Goal: Task Accomplishment & Management: Complete application form

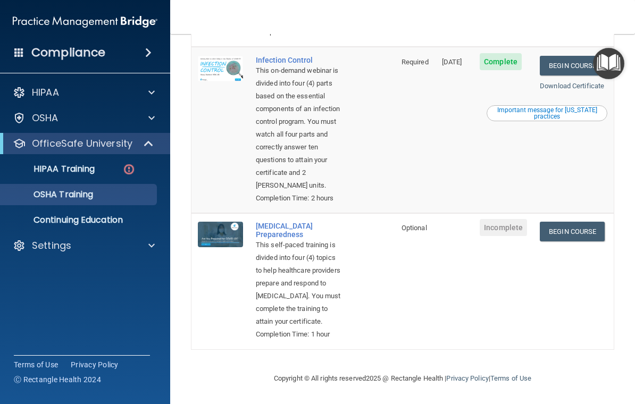
scroll to position [515, 0]
click at [461, 293] on td at bounding box center [454, 281] width 38 height 136
click at [97, 176] on link "HIPAA Training" at bounding box center [72, 168] width 167 height 21
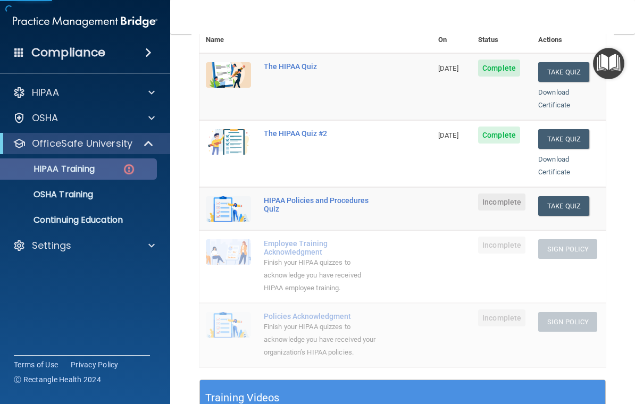
scroll to position [150, 0]
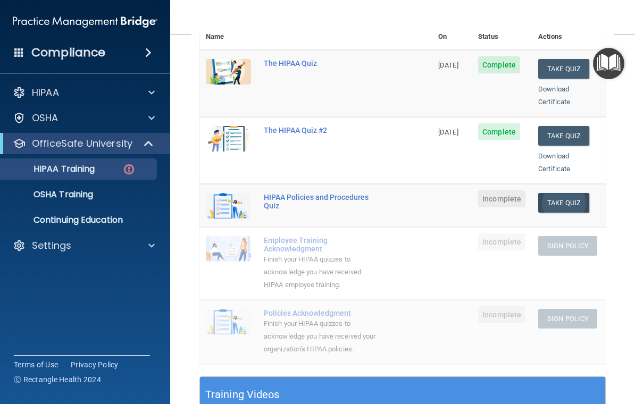
click at [581, 193] on button "Take Quiz" at bounding box center [563, 203] width 51 height 20
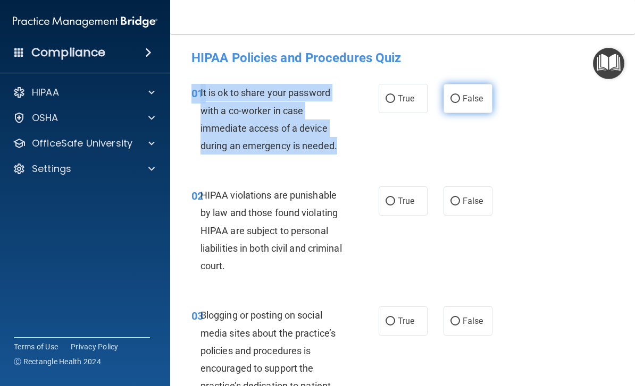
click at [490, 99] on label "False" at bounding box center [467, 98] width 49 height 29
click at [460, 99] on input "False" at bounding box center [455, 99] width 10 height 8
radio input "true"
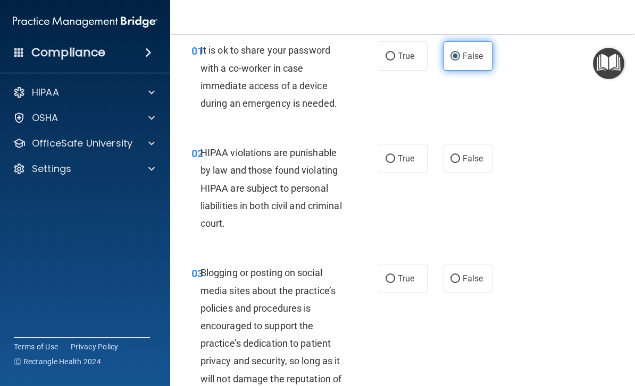
scroll to position [44, 0]
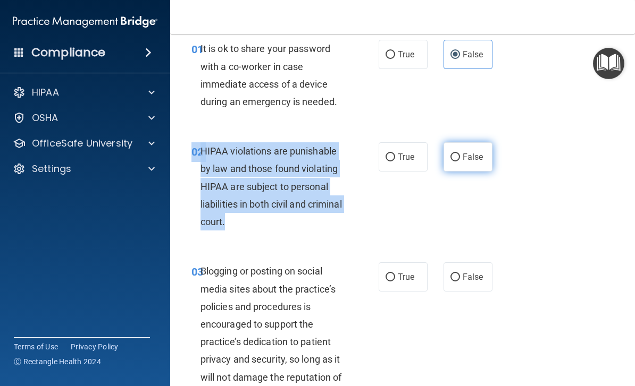
click at [489, 154] on label "False" at bounding box center [467, 156] width 49 height 29
click at [460, 154] on input "False" at bounding box center [455, 158] width 10 height 8
radio input "true"
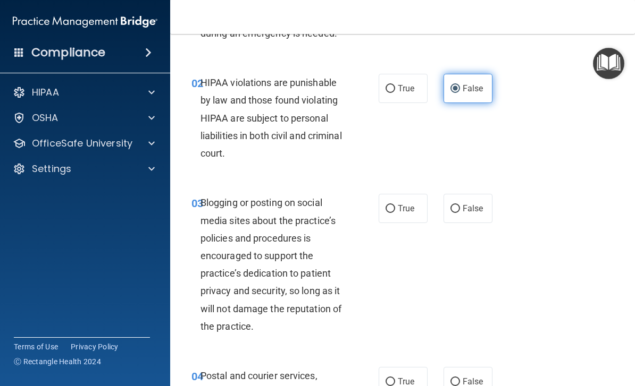
scroll to position [150, 0]
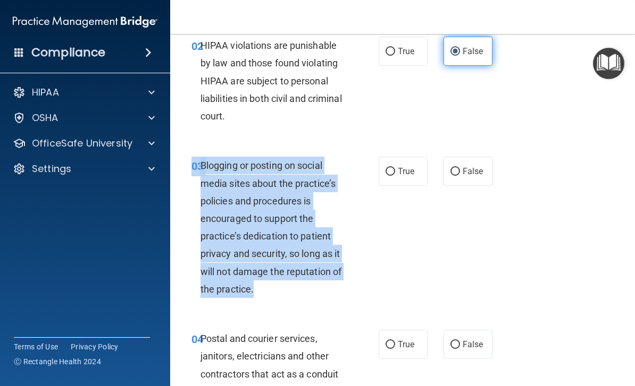
copy div "03 Blogging or posting on social media sites about the practice’s policies and …"
click at [510, 1] on nav "Toggle navigation [PERSON_NAME] [PERSON_NAME][EMAIL_ADDRESS][PERSON_NAME][DOMAI…" at bounding box center [402, 17] width 465 height 34
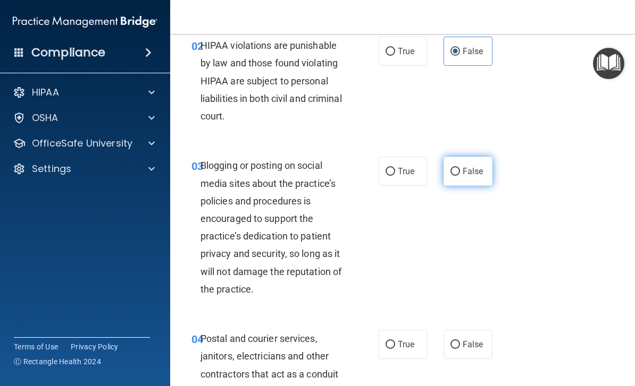
click at [475, 175] on label "False" at bounding box center [467, 171] width 49 height 29
click at [460, 175] on input "False" at bounding box center [455, 172] width 10 height 8
radio input "true"
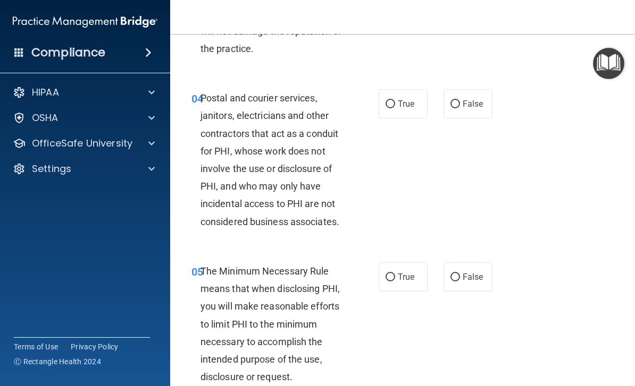
scroll to position [391, 0]
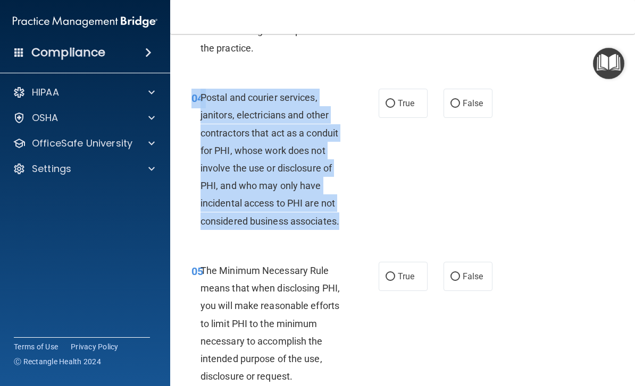
copy div "04 Postal and courier services, janitors, electricians and other contractors th…"
click at [392, 104] on input "True" at bounding box center [390, 104] width 10 height 8
radio input "true"
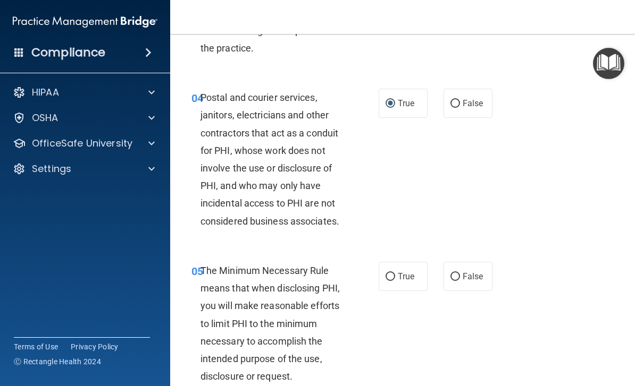
click at [524, 158] on div "04 Postal and courier services, janitors, electricians and other contractors th…" at bounding box center [402, 161] width 438 height 173
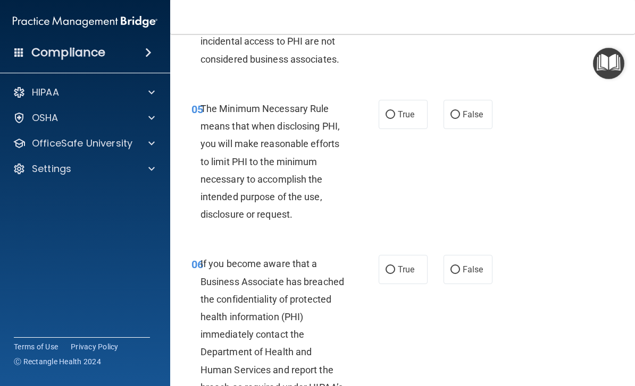
scroll to position [562, 0]
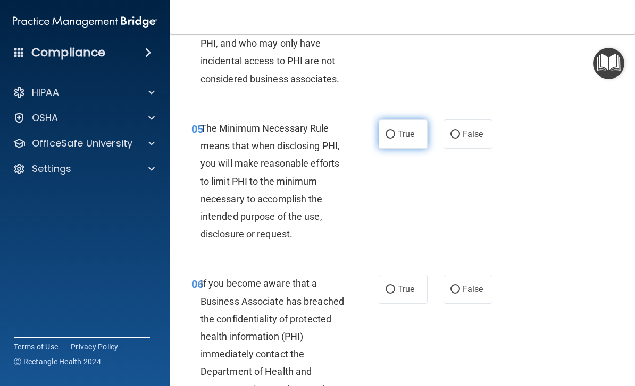
click at [394, 131] on input "True" at bounding box center [390, 135] width 10 height 8
radio input "true"
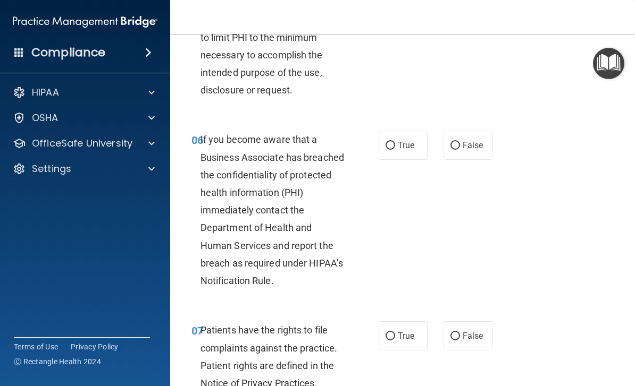
scroll to position [678, 0]
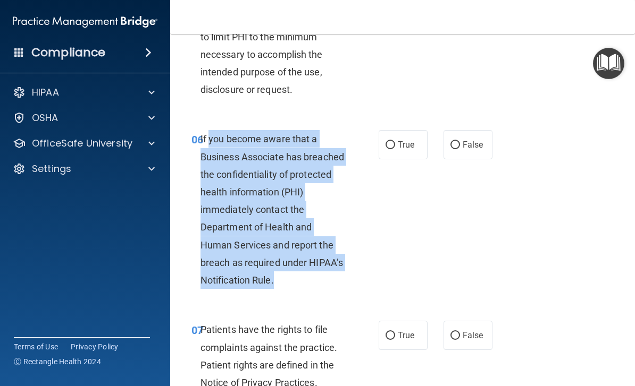
click at [391, 208] on div "06 If you become aware that a Business Associate has breached the confidentiali…" at bounding box center [284, 212] width 219 height 164
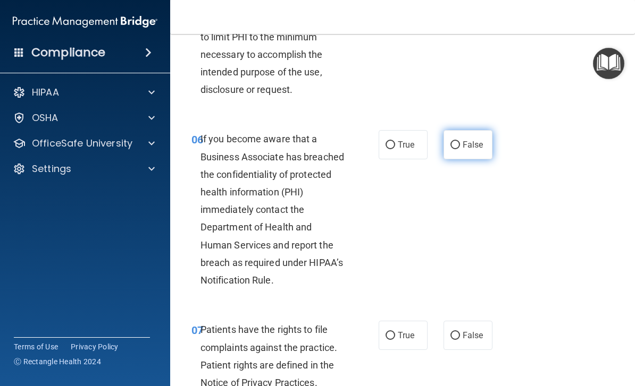
click at [465, 141] on span "False" at bounding box center [472, 145] width 21 height 10
click at [460, 141] on input "False" at bounding box center [455, 145] width 10 height 8
radio input "true"
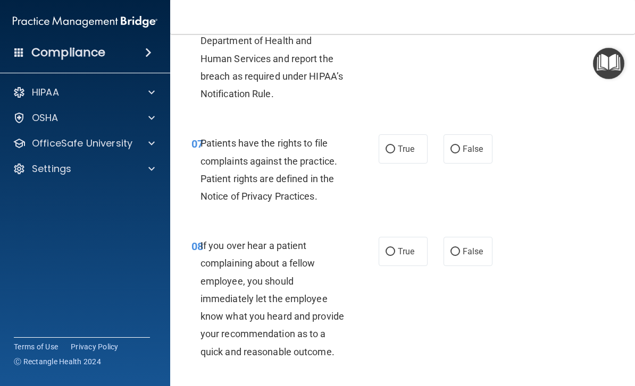
scroll to position [867, 0]
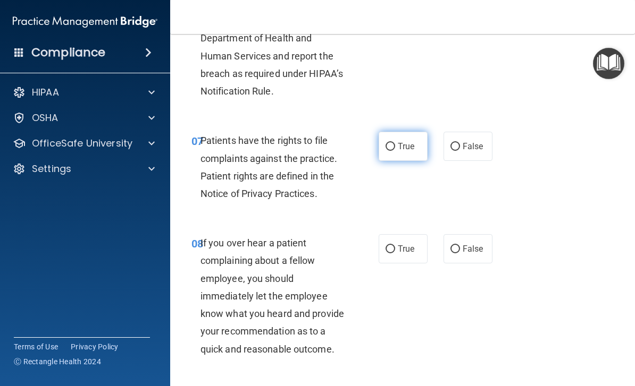
click at [409, 134] on label "True" at bounding box center [402, 146] width 49 height 29
click at [395, 143] on input "True" at bounding box center [390, 147] width 10 height 8
radio input "true"
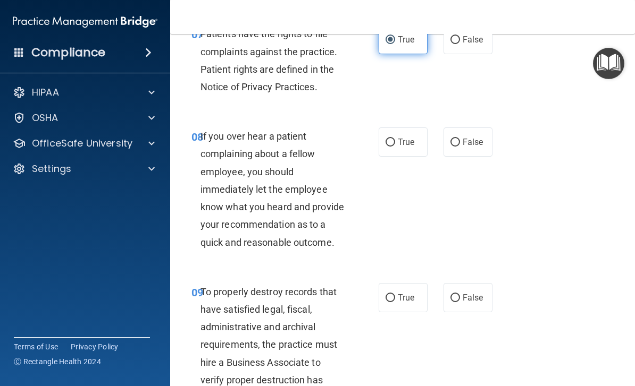
scroll to position [975, 0]
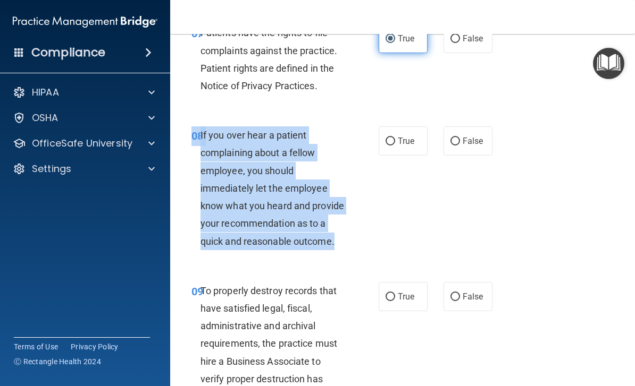
copy div "08 If you over hear a patient complaining about a fellow employee, you should i…"
click at [389, 213] on div "08 If you over hear a patient complaining about a fellow employee, you should i…" at bounding box center [284, 190] width 219 height 129
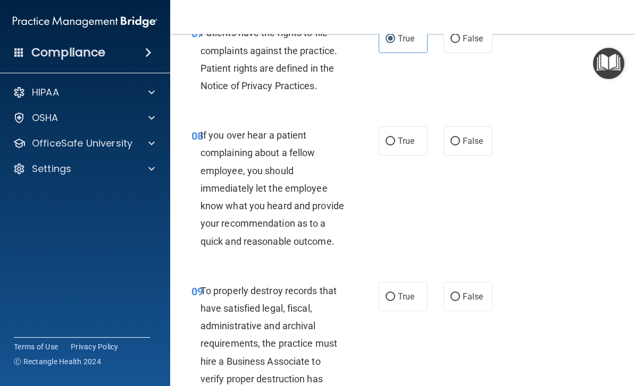
click at [381, 218] on div "08 If you over hear a patient complaining about a fellow employee, you should i…" at bounding box center [284, 190] width 219 height 129
click at [489, 141] on label "False" at bounding box center [467, 140] width 49 height 29
click at [460, 141] on input "False" at bounding box center [455, 142] width 10 height 8
radio input "true"
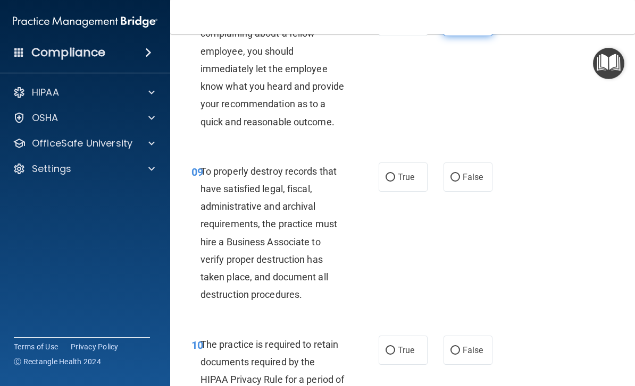
scroll to position [1099, 0]
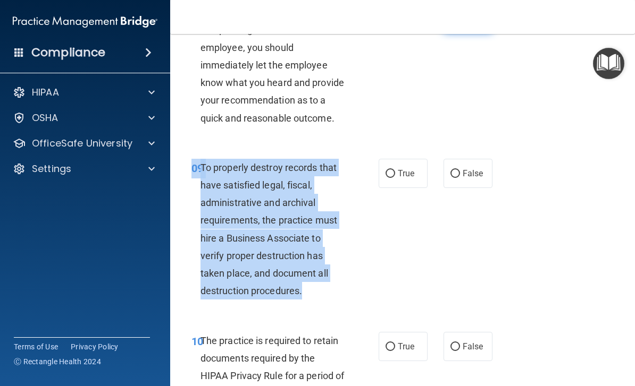
copy div "09 To properly destroy records that have satisfied legal, fiscal, administrativ…"
click at [389, 180] on label "True" at bounding box center [402, 173] width 49 height 29
click at [389, 178] on input "True" at bounding box center [390, 174] width 10 height 8
radio input "true"
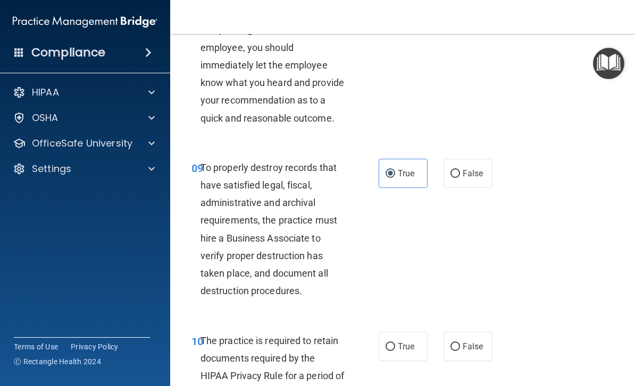
click at [538, 233] on div "09 To properly destroy records that have satisfied legal, fiscal, administrativ…" at bounding box center [402, 232] width 438 height 173
